Goal: Task Accomplishment & Management: Manage account settings

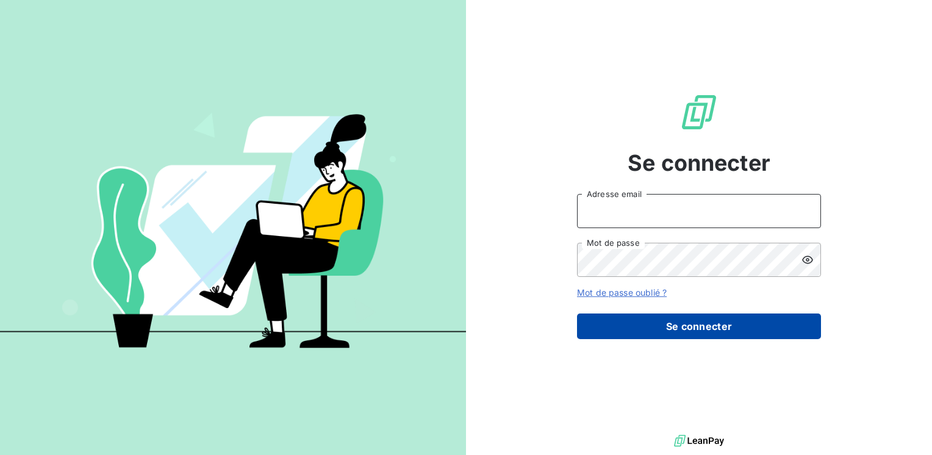
type input "[EMAIL_ADDRESS][DOMAIN_NAME]"
click at [714, 336] on button "Se connecter" at bounding box center [699, 327] width 244 height 26
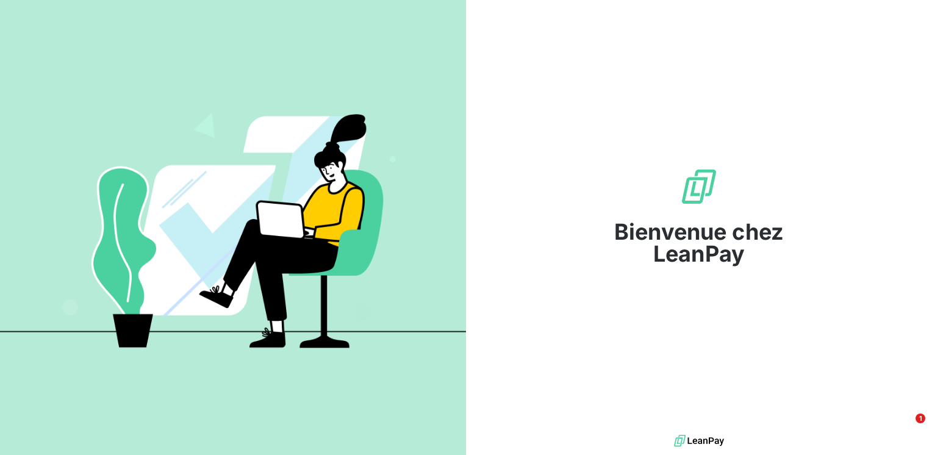
click at [676, 210] on div "Bienvenue chez LeanPay" at bounding box center [699, 216] width 244 height 98
